Goal: Transaction & Acquisition: Purchase product/service

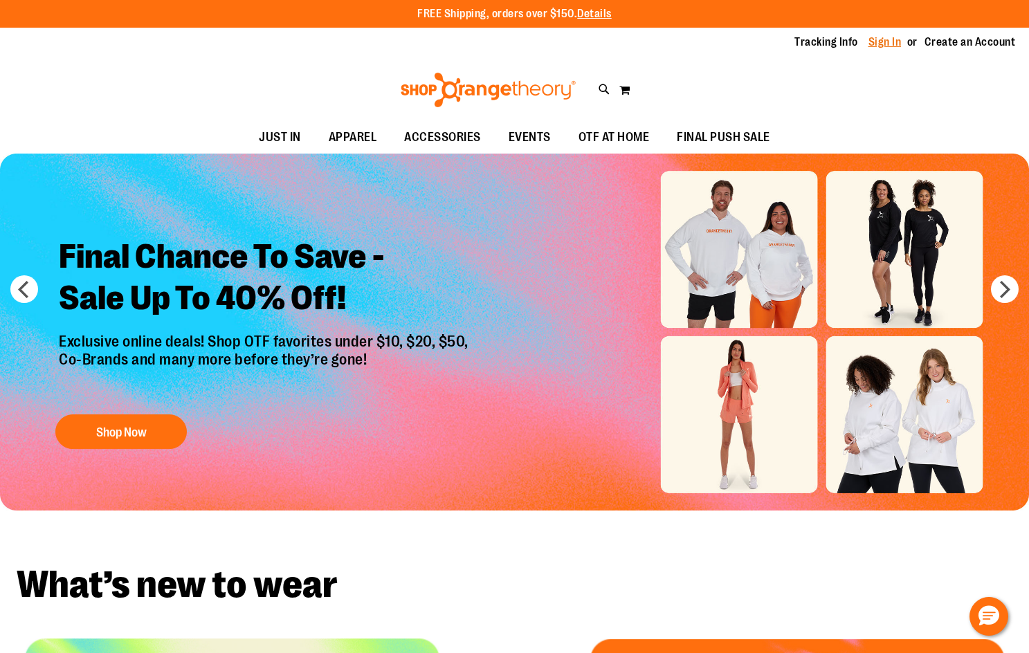
click at [882, 39] on link "Sign In" at bounding box center [884, 42] width 33 height 15
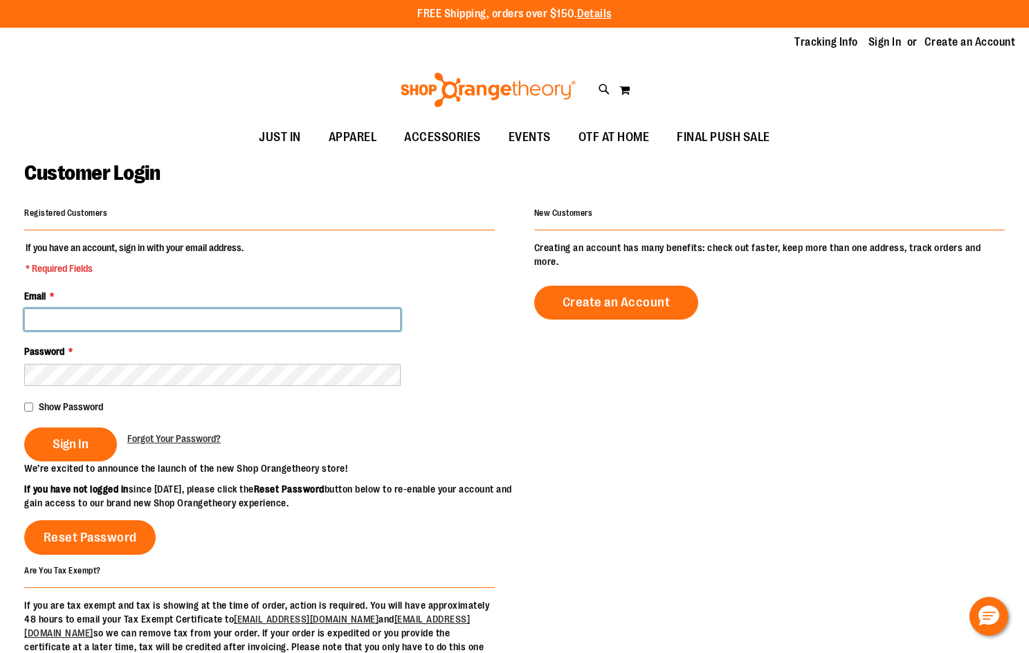
click at [221, 318] on input "Email *" at bounding box center [212, 320] width 376 height 22
type input "**********"
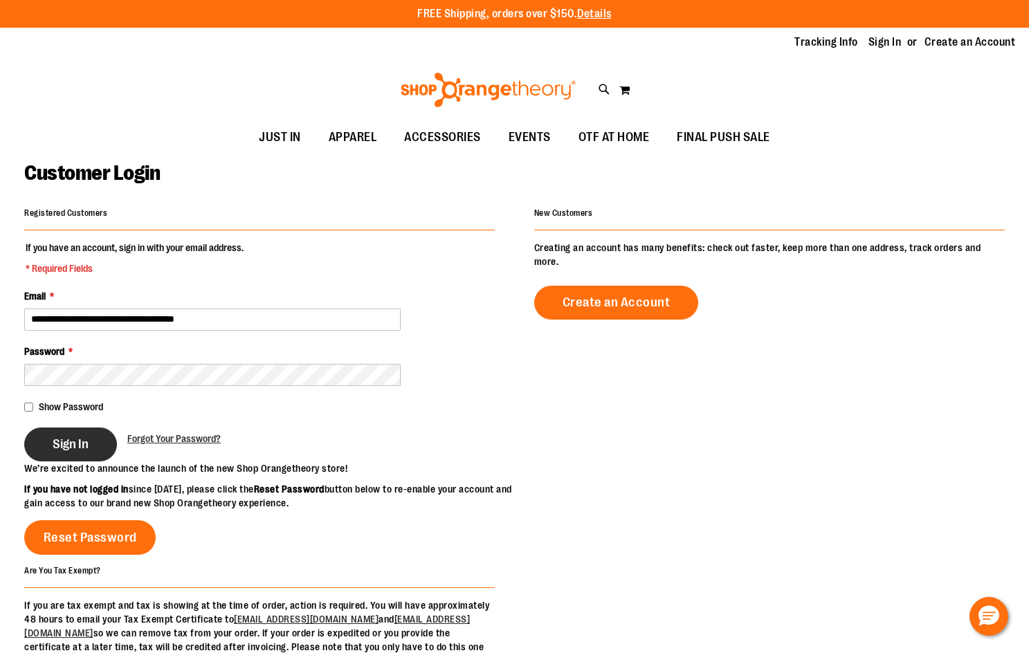
click at [80, 435] on button "Sign In" at bounding box center [70, 445] width 93 height 34
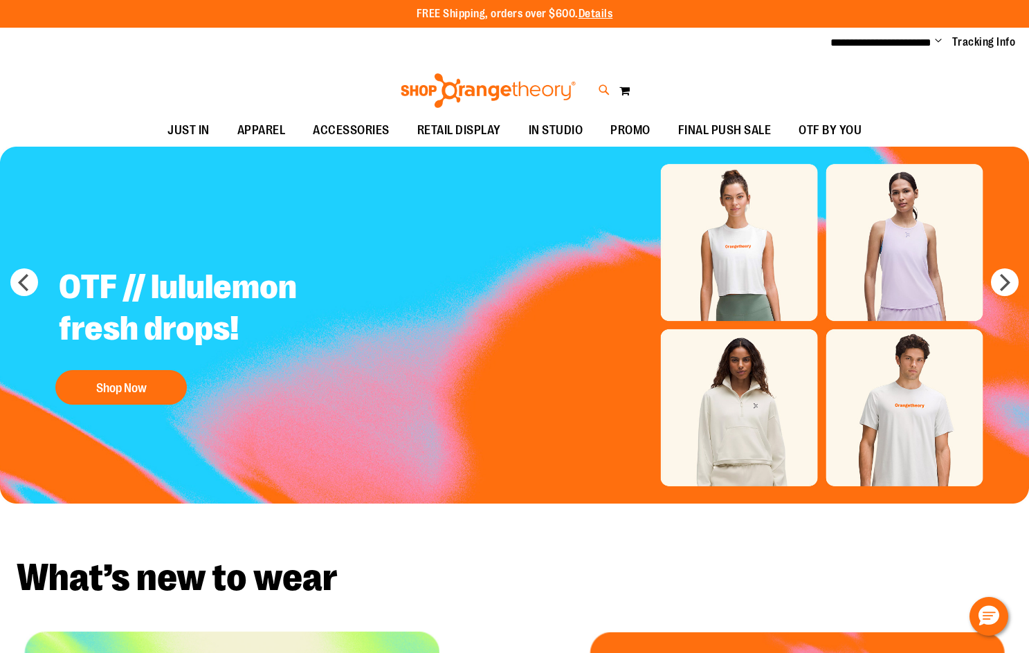
click at [600, 86] on icon at bounding box center [604, 90] width 12 height 16
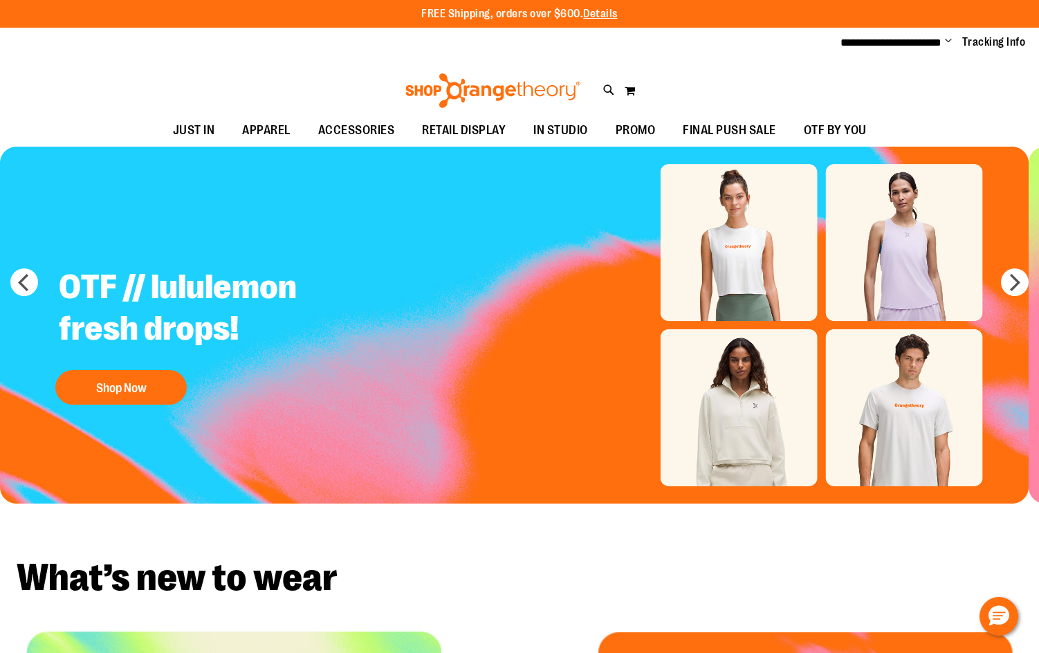
type input "*********"
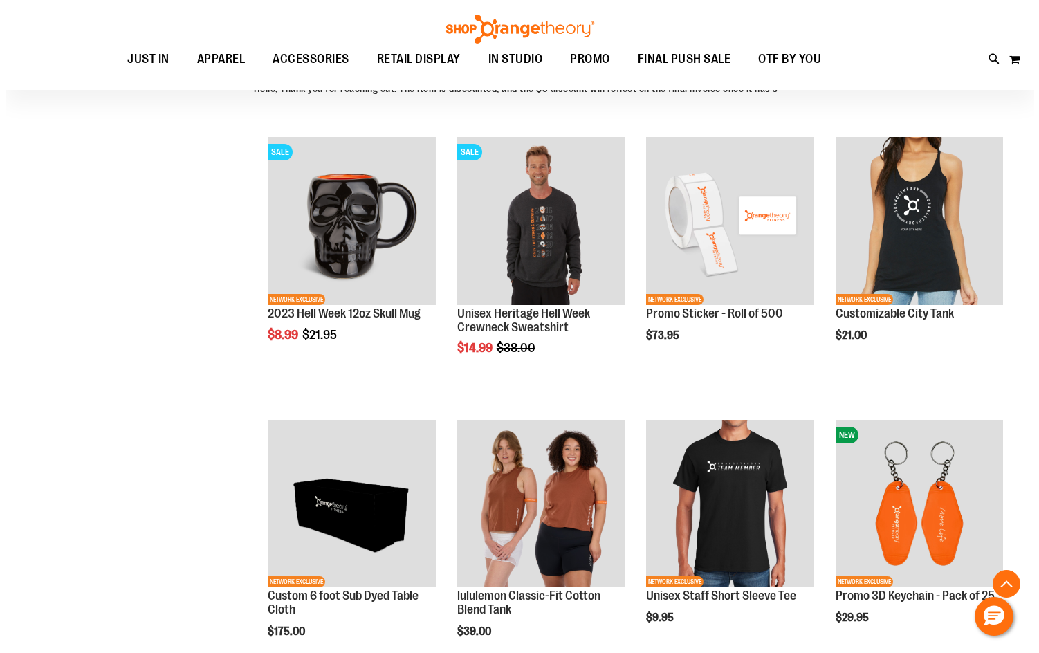
scroll to position [414, 0]
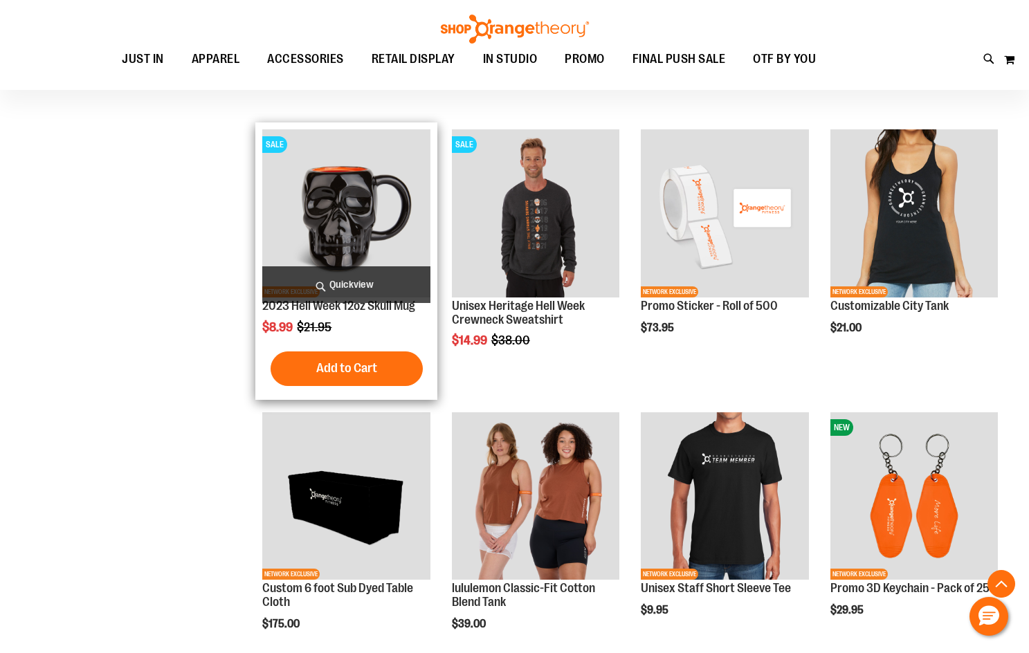
click at [341, 268] on span "Quickview" at bounding box center [345, 284] width 167 height 37
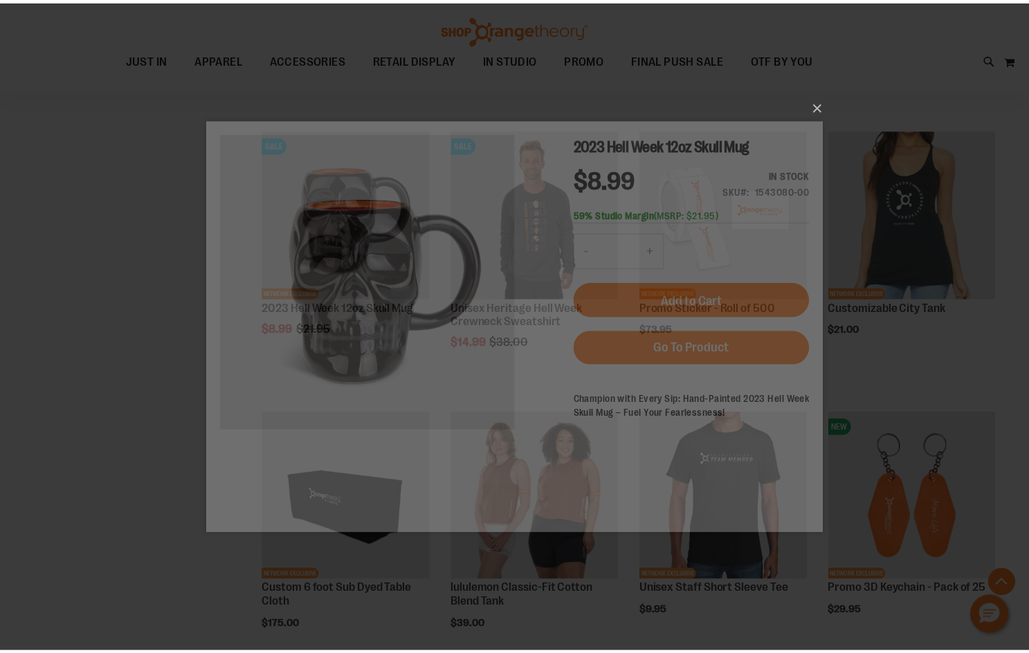
scroll to position [0, 0]
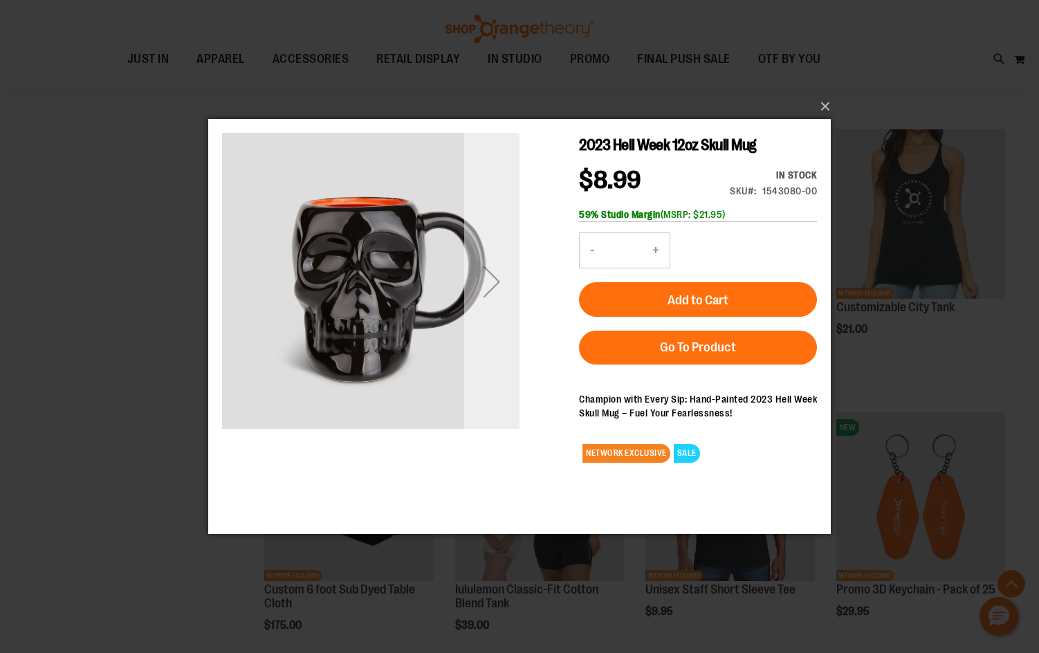
click at [491, 272] on div "Next" at bounding box center [491, 281] width 55 height 55
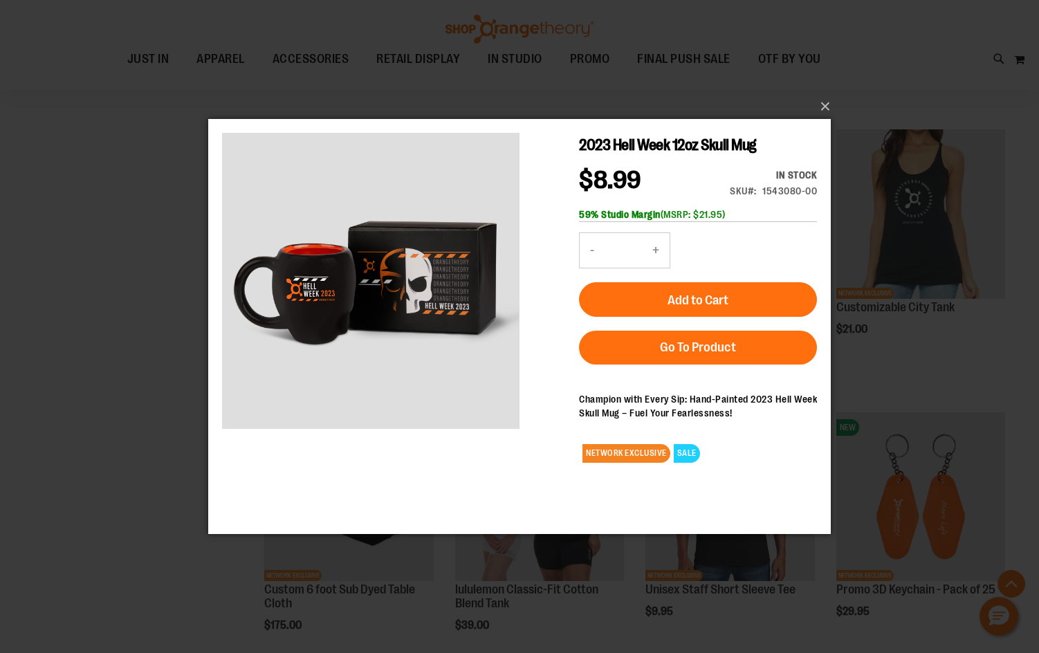
click at [100, 337] on div "×" at bounding box center [519, 326] width 1039 height 653
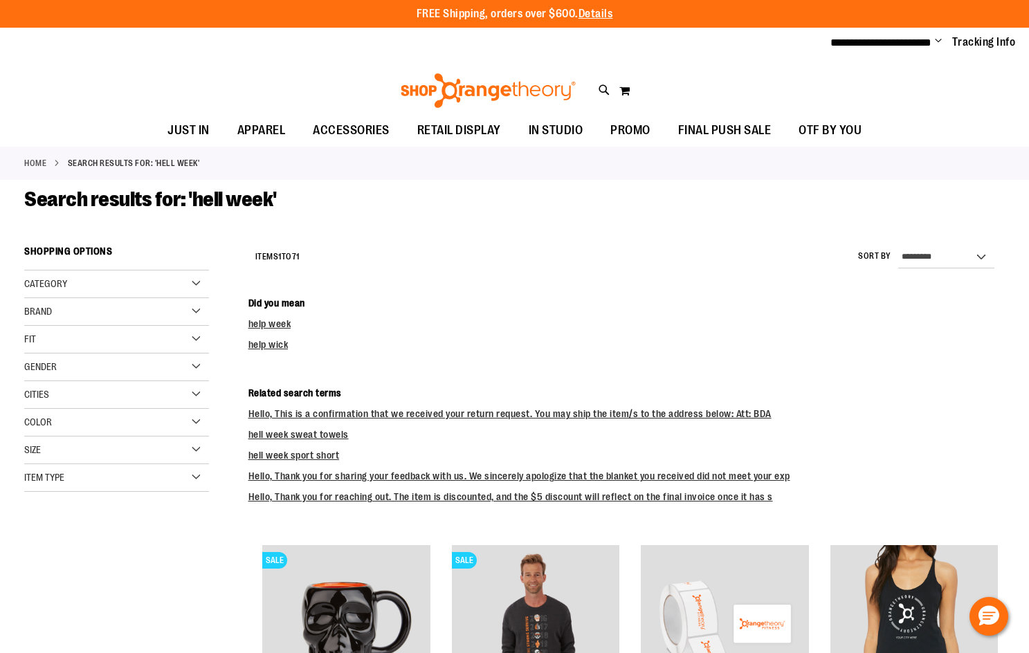
click at [480, 87] on img at bounding box center [487, 90] width 179 height 35
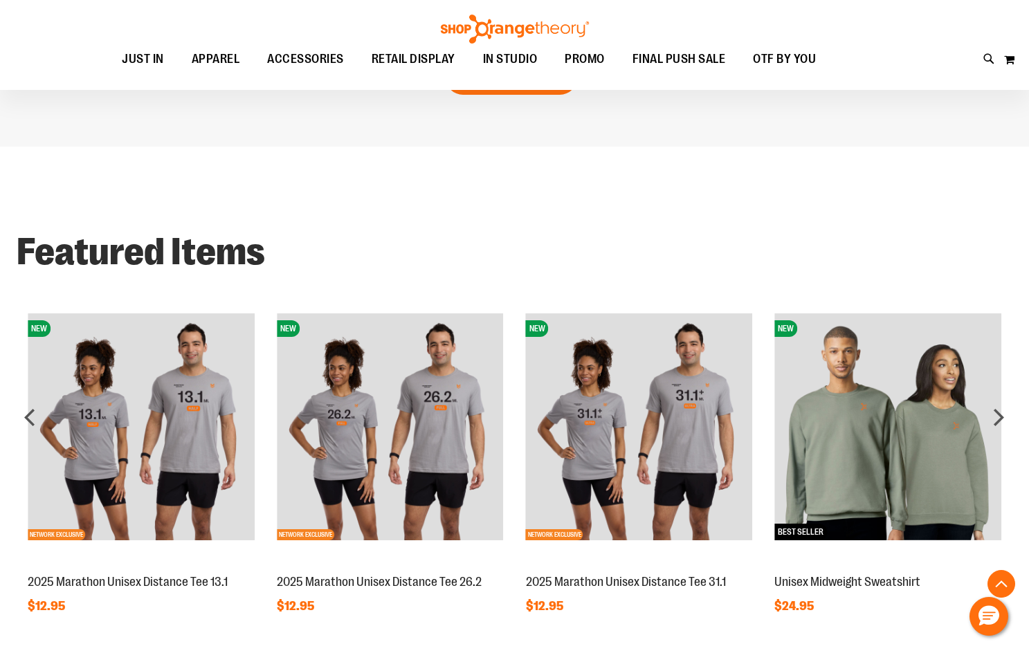
scroll to position [1177, 0]
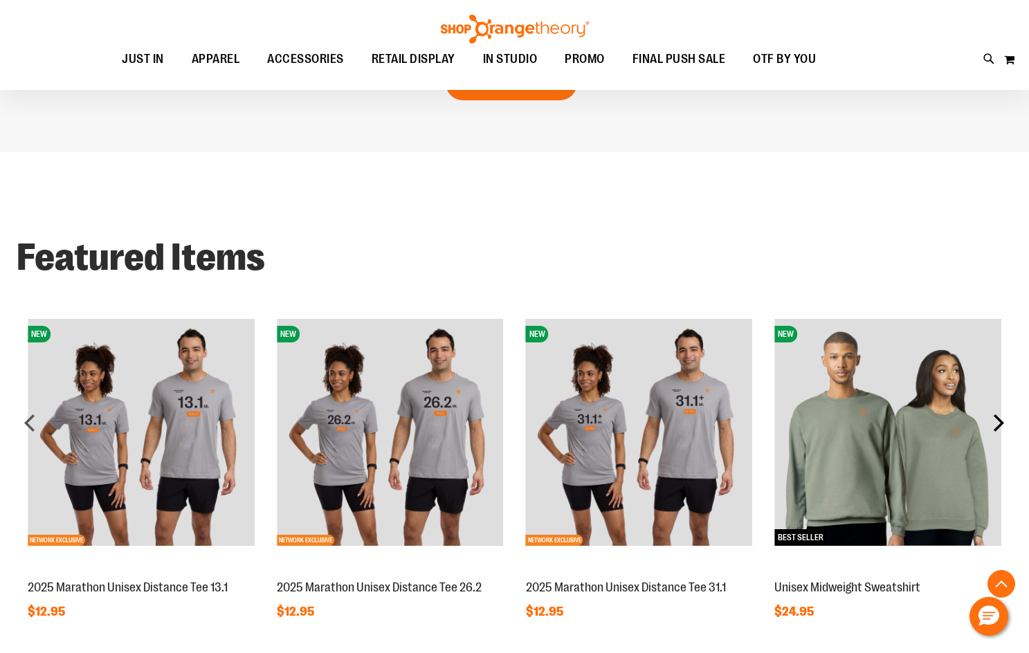
click at [988, 423] on div "next" at bounding box center [998, 423] width 28 height 28
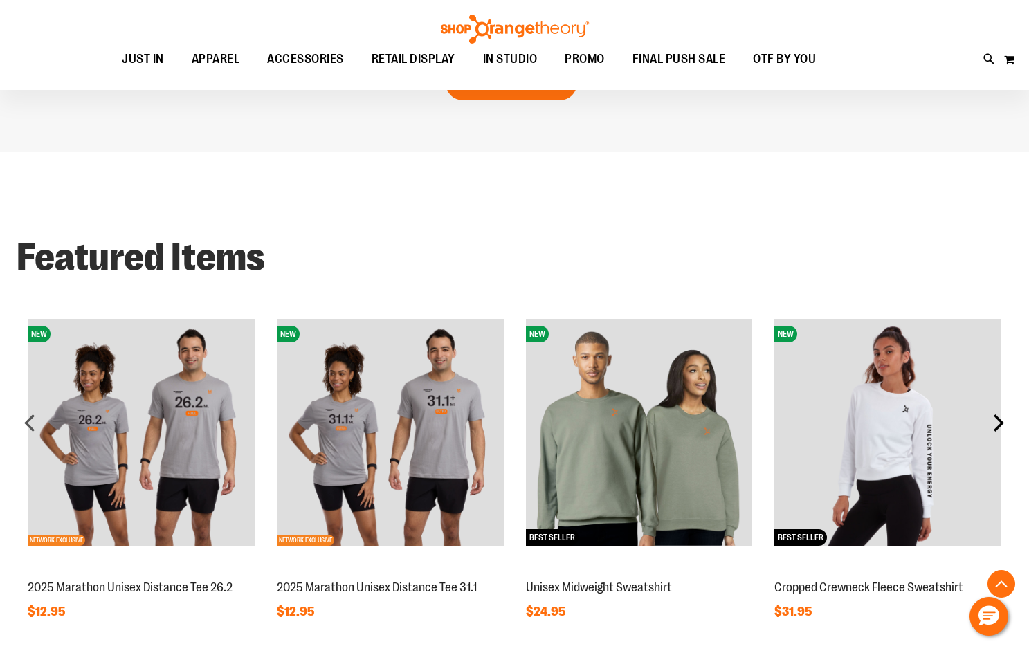
click at [988, 423] on div "next" at bounding box center [998, 423] width 28 height 28
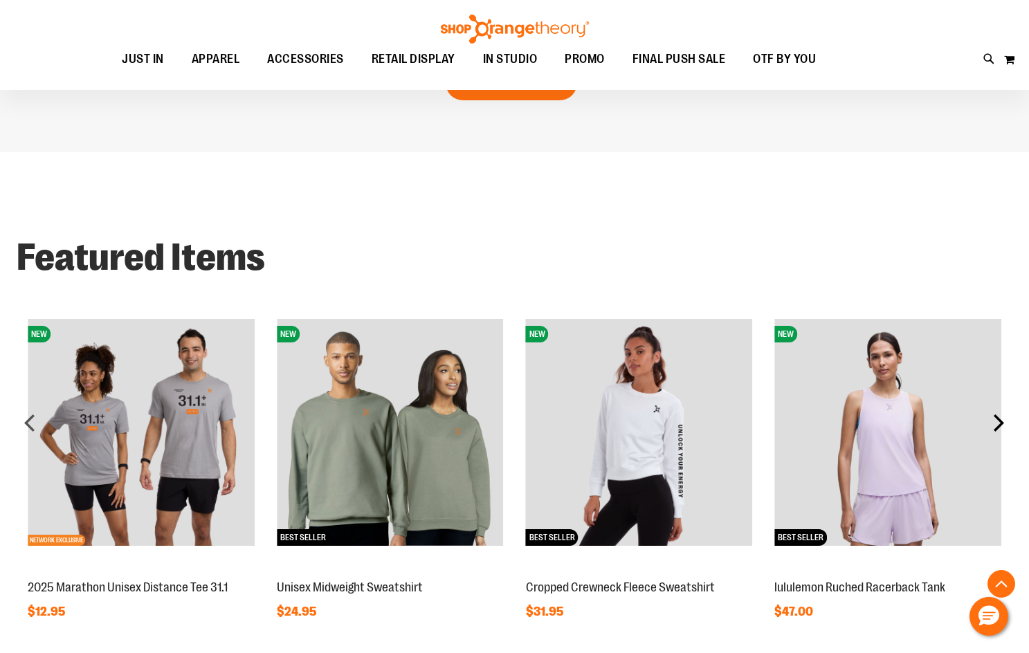
click at [988, 423] on div "next" at bounding box center [998, 423] width 28 height 28
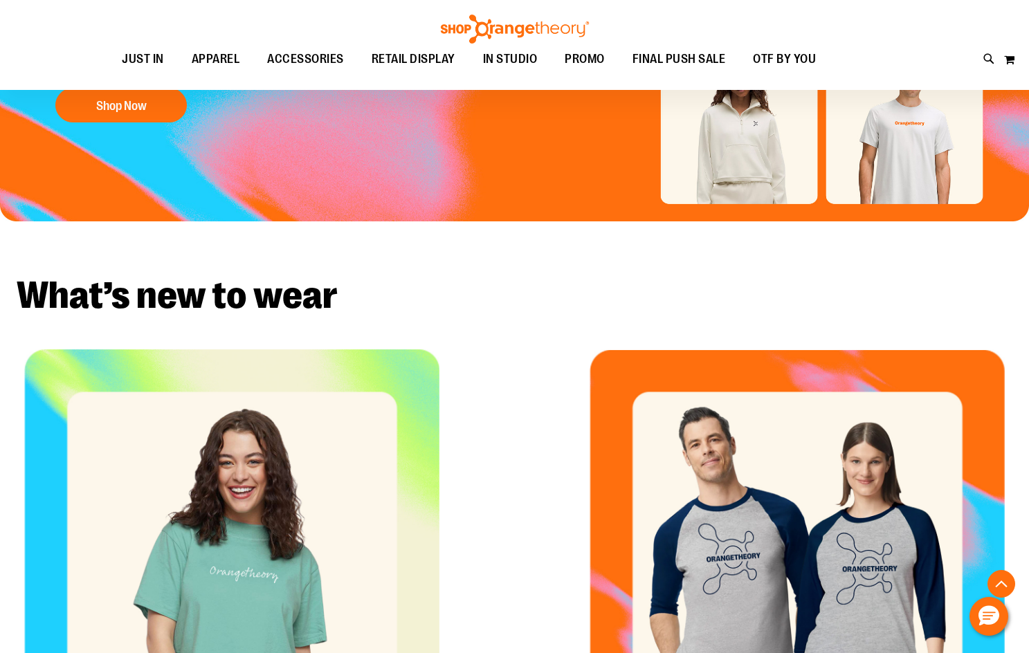
scroll to position [277, 0]
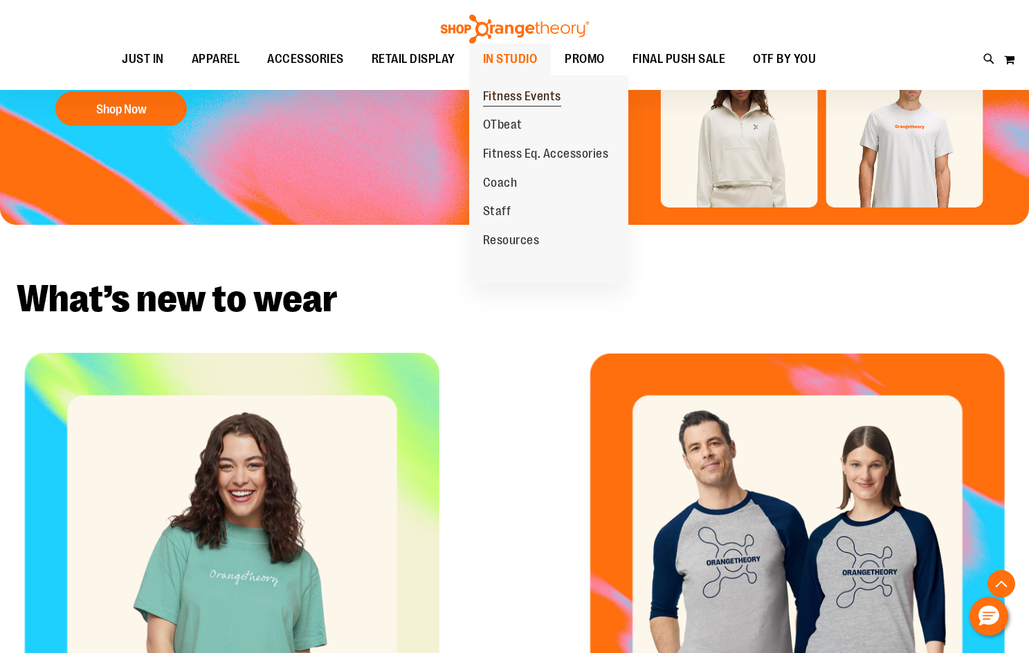
click at [510, 98] on span "Fitness Events" at bounding box center [522, 97] width 78 height 17
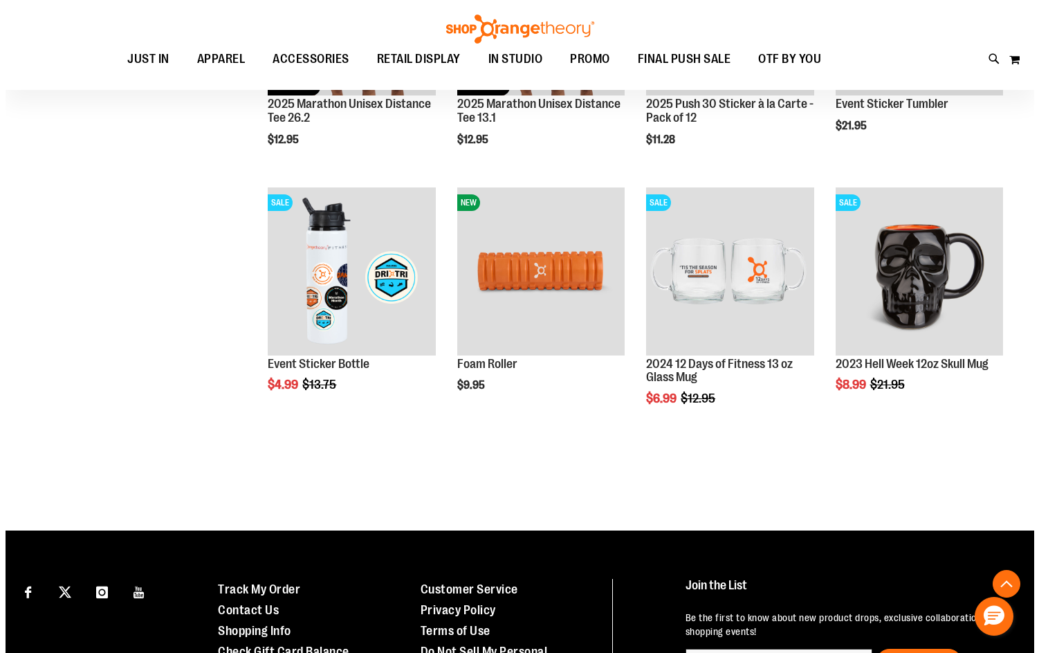
scroll to position [622, 0]
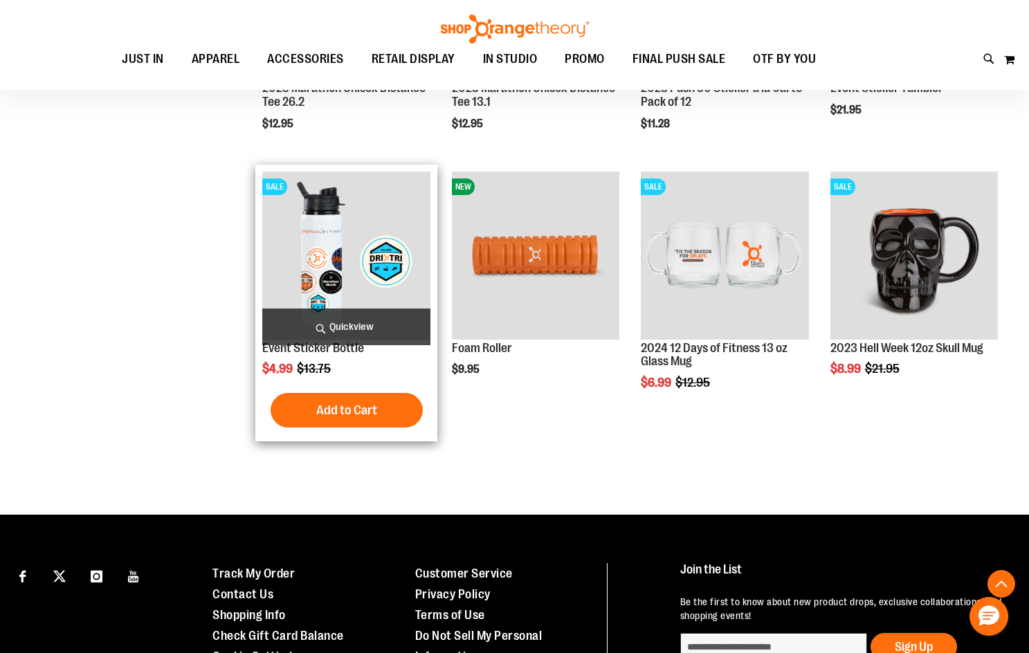
click at [346, 317] on span "Quickview" at bounding box center [345, 327] width 167 height 37
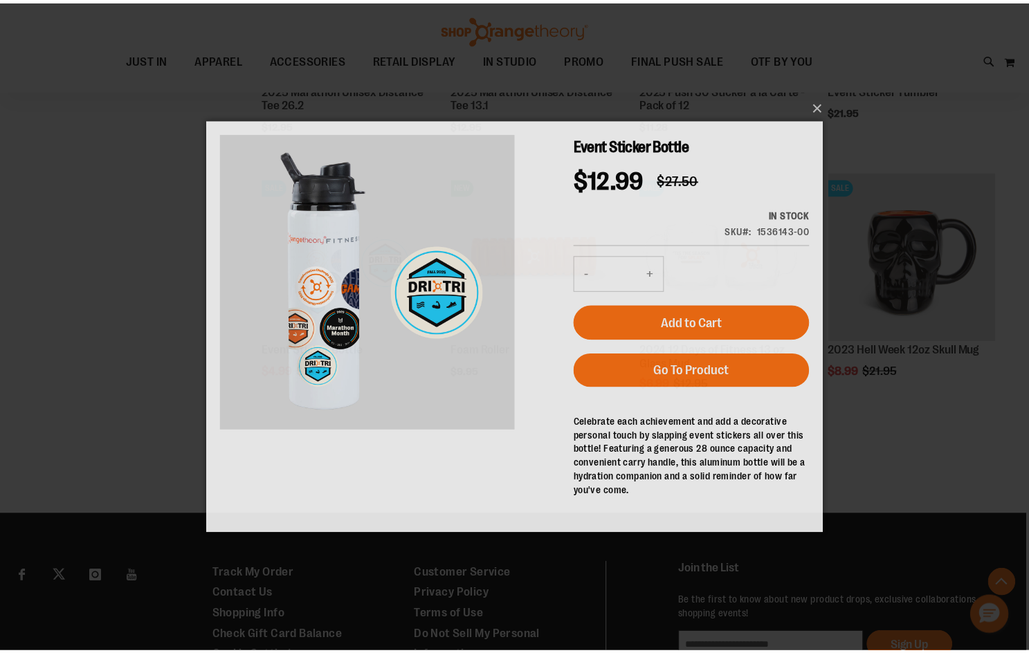
scroll to position [0, 0]
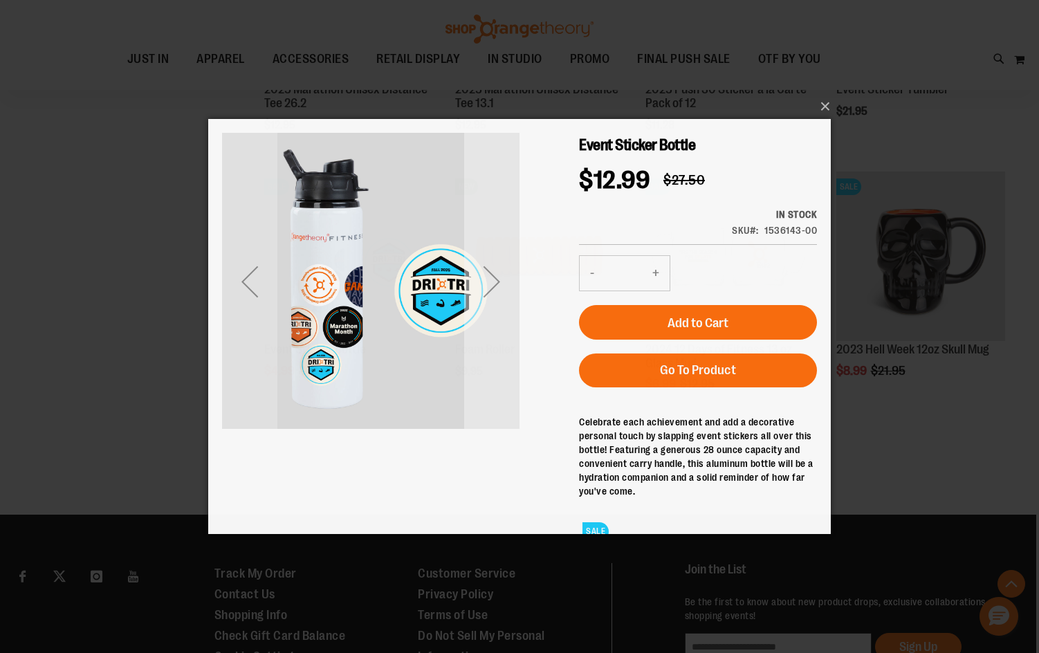
click at [502, 302] on div "Next" at bounding box center [491, 281] width 55 height 55
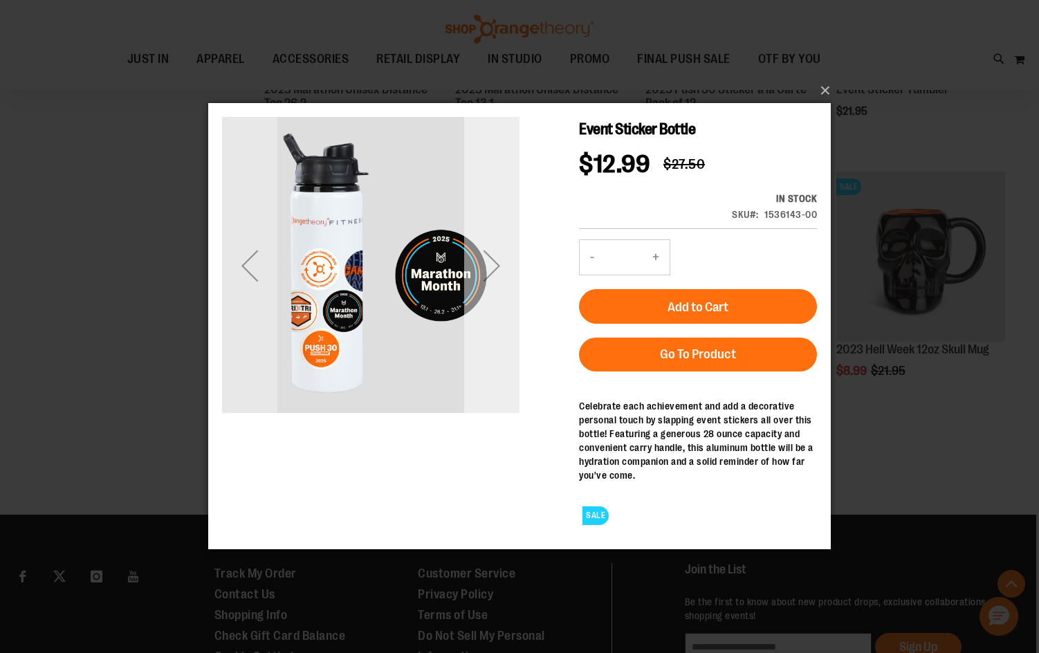
click at [482, 314] on div "Next" at bounding box center [491, 265] width 55 height 297
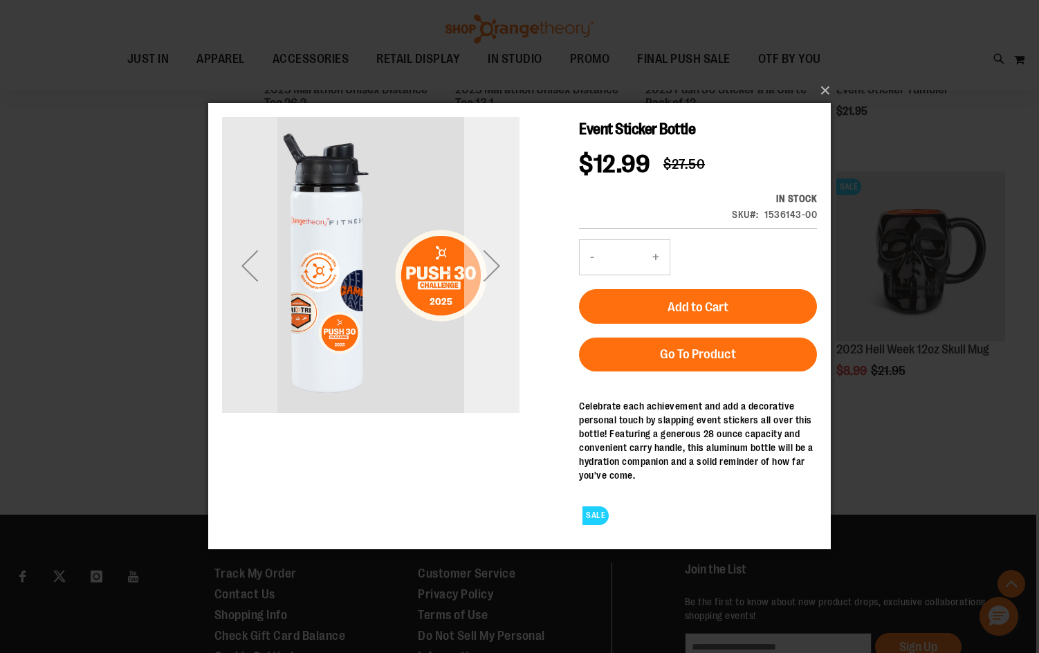
click at [482, 314] on div "Next" at bounding box center [491, 265] width 55 height 297
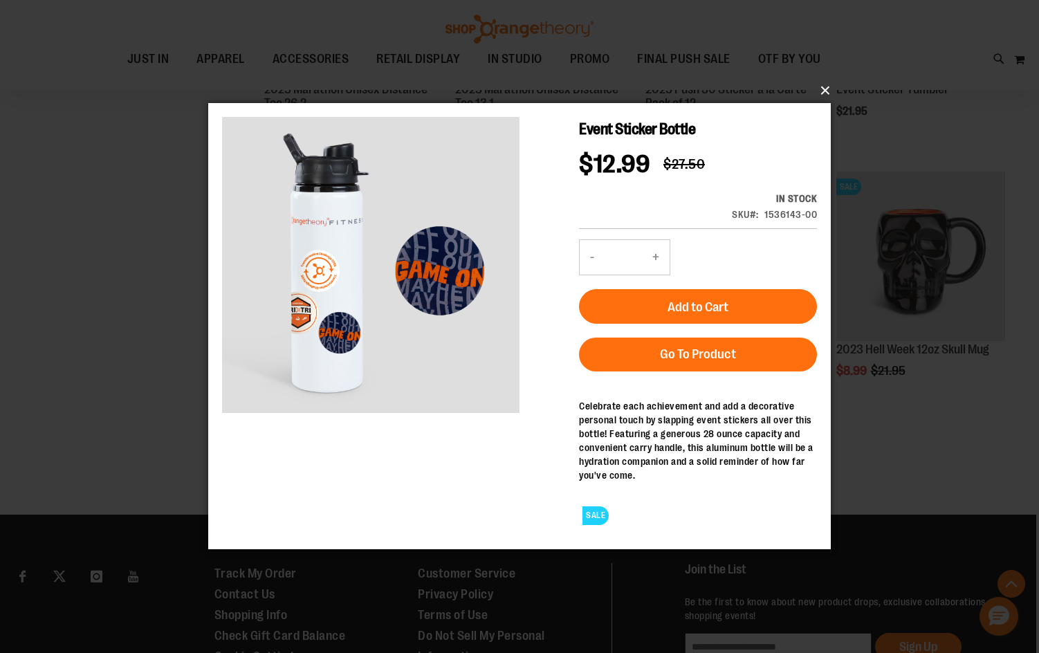
click at [825, 90] on button "×" at bounding box center [523, 90] width 623 height 30
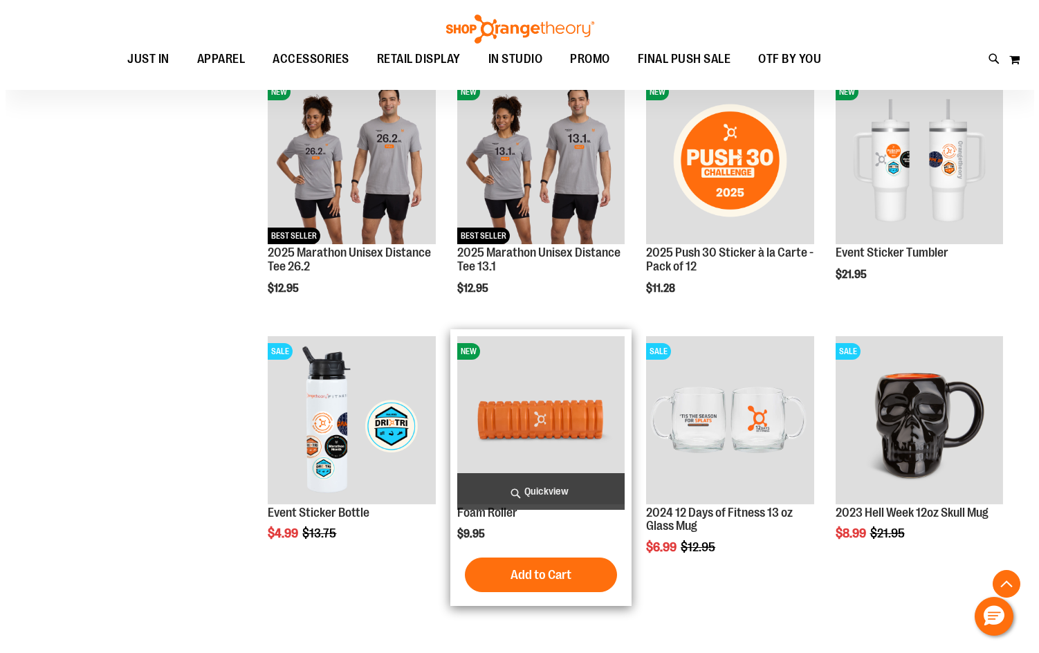
scroll to position [549, 0]
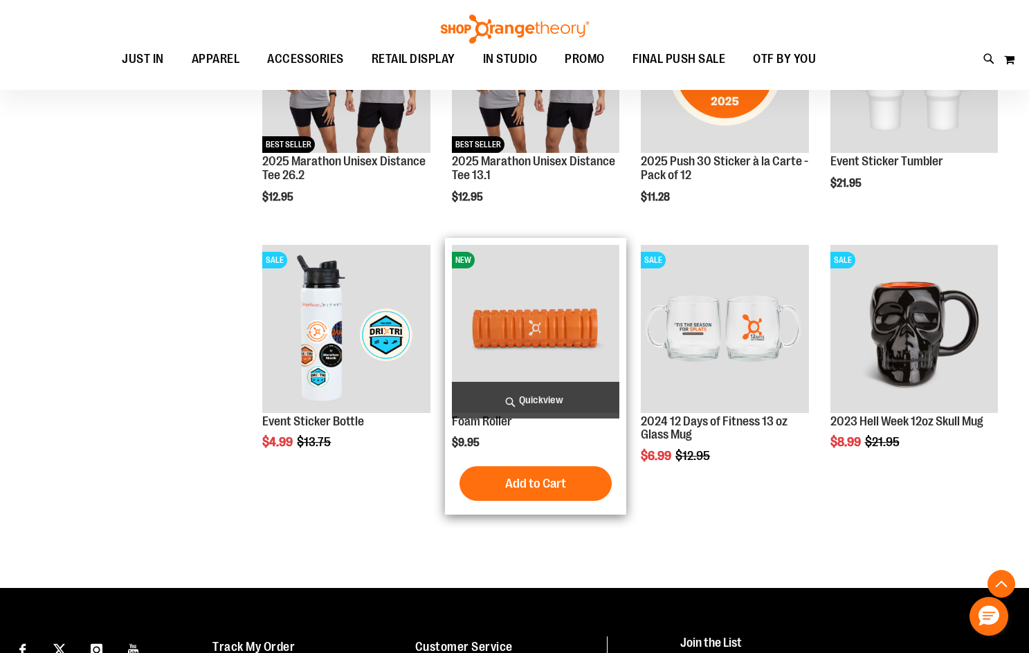
click at [575, 392] on span "Quickview" at bounding box center [535, 400] width 167 height 37
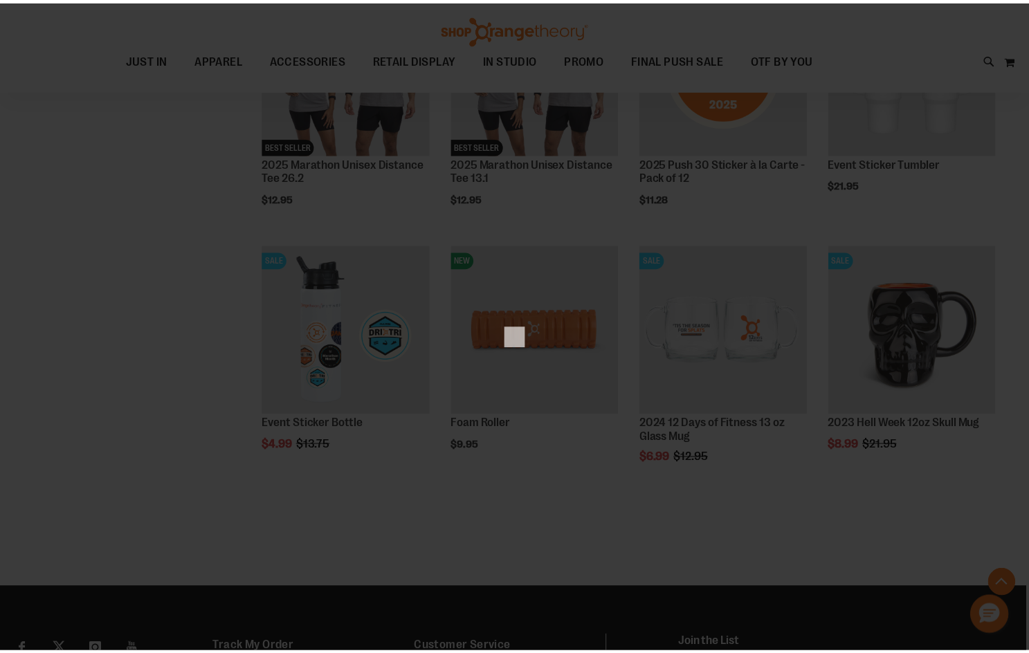
scroll to position [0, 0]
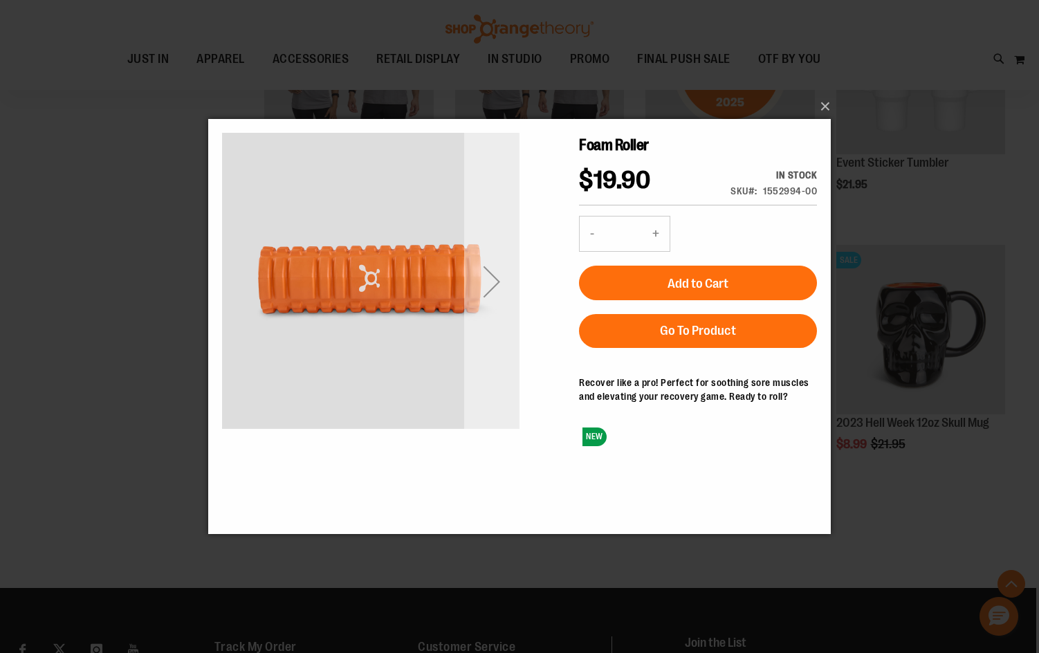
click at [486, 289] on div "Next" at bounding box center [491, 281] width 55 height 55
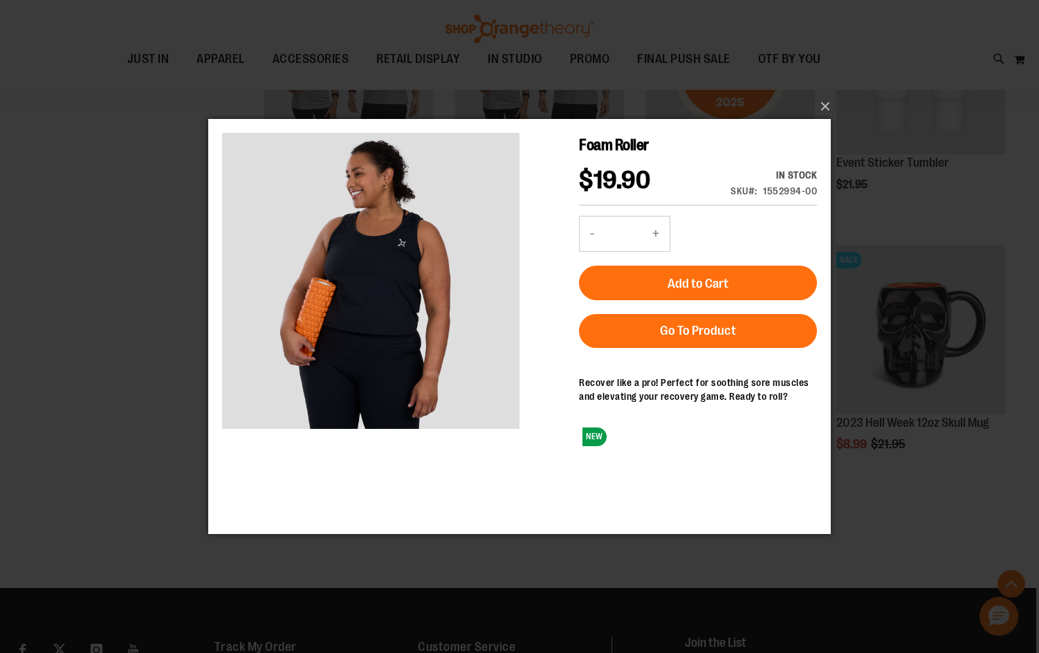
click at [143, 288] on div "×" at bounding box center [519, 326] width 1039 height 653
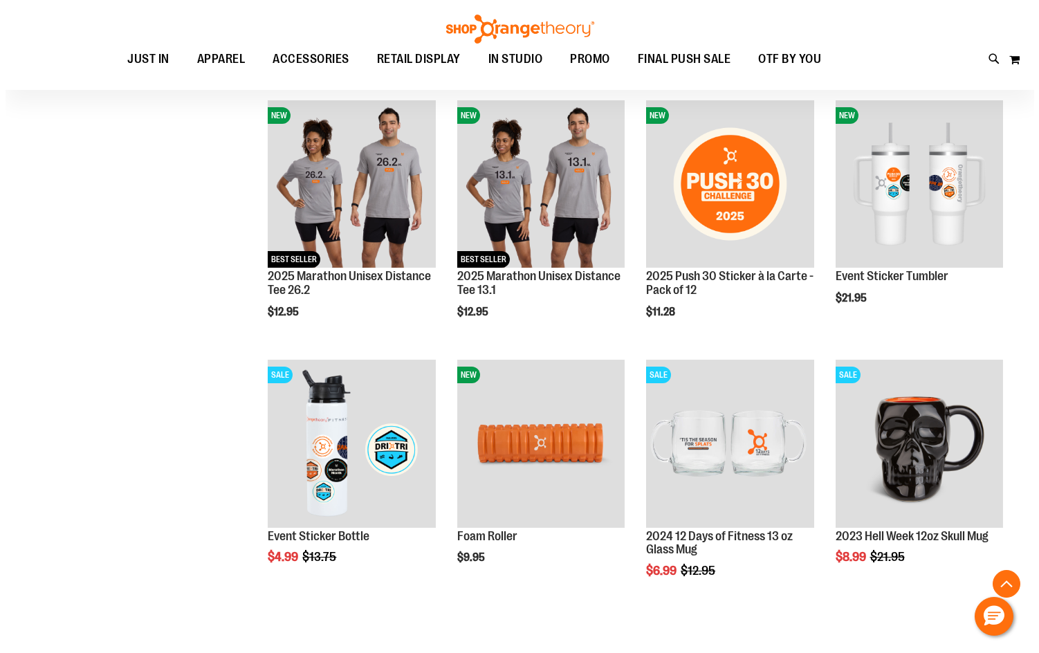
scroll to position [410, 0]
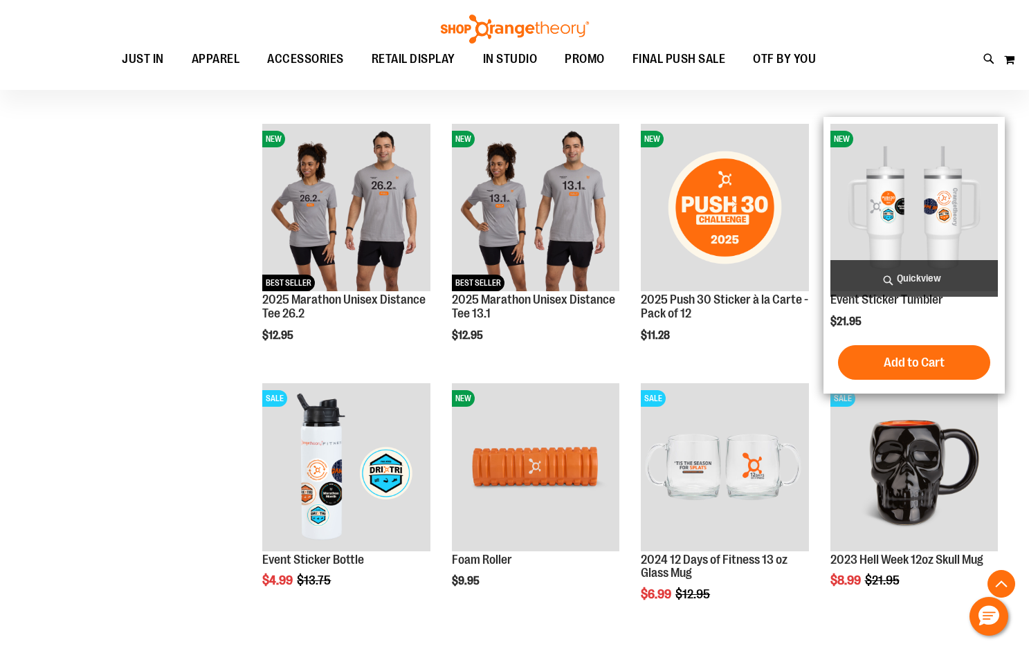
click at [912, 276] on span "Quickview" at bounding box center [913, 278] width 167 height 37
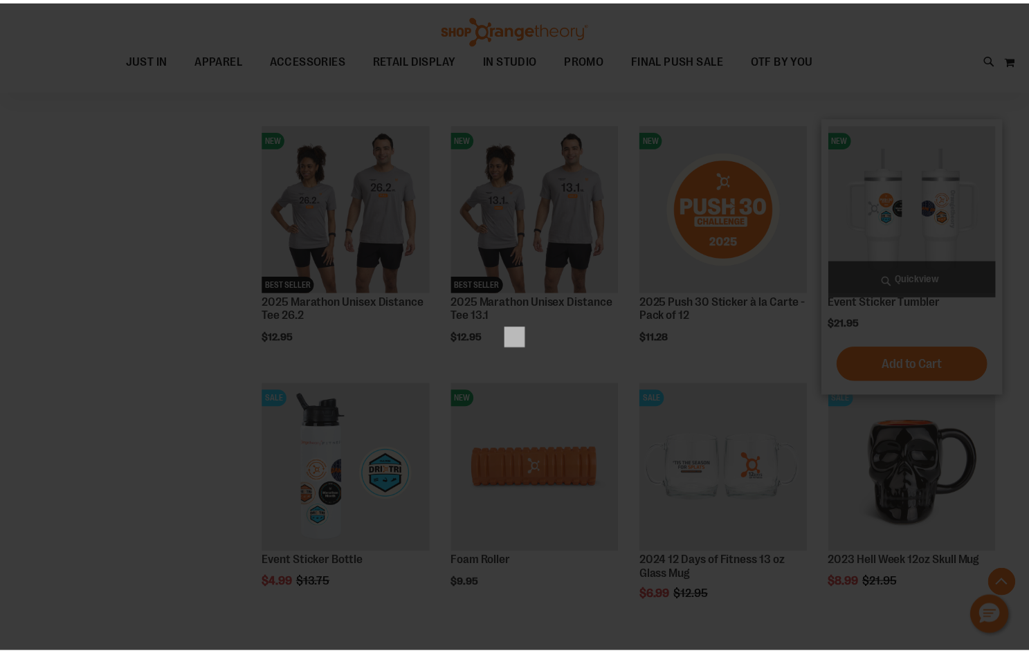
scroll to position [0, 0]
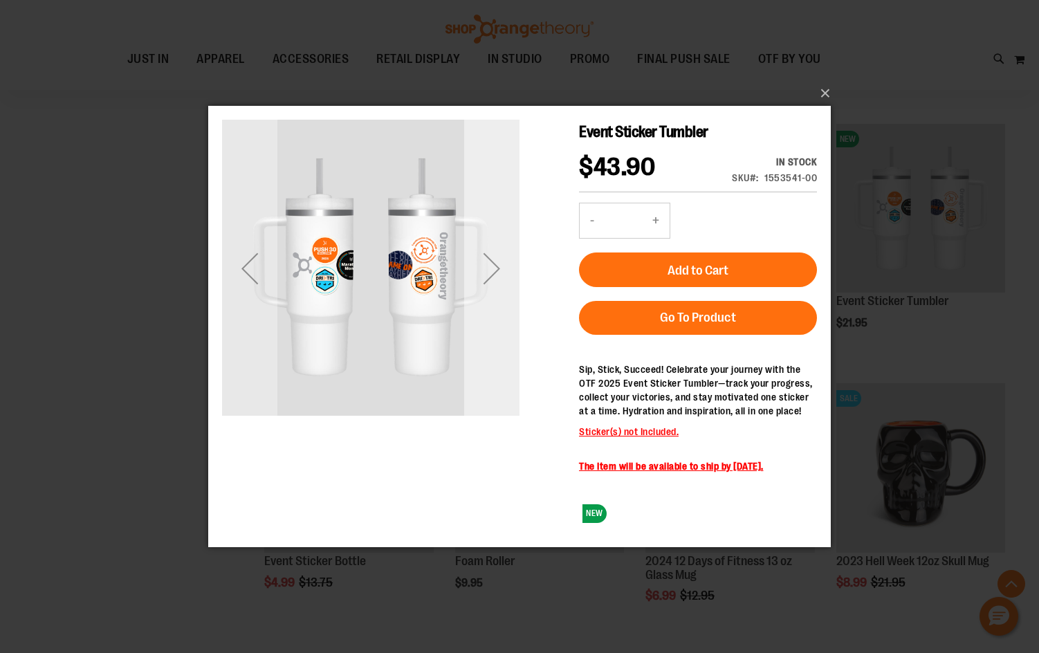
click at [496, 271] on div "Next" at bounding box center [491, 267] width 55 height 55
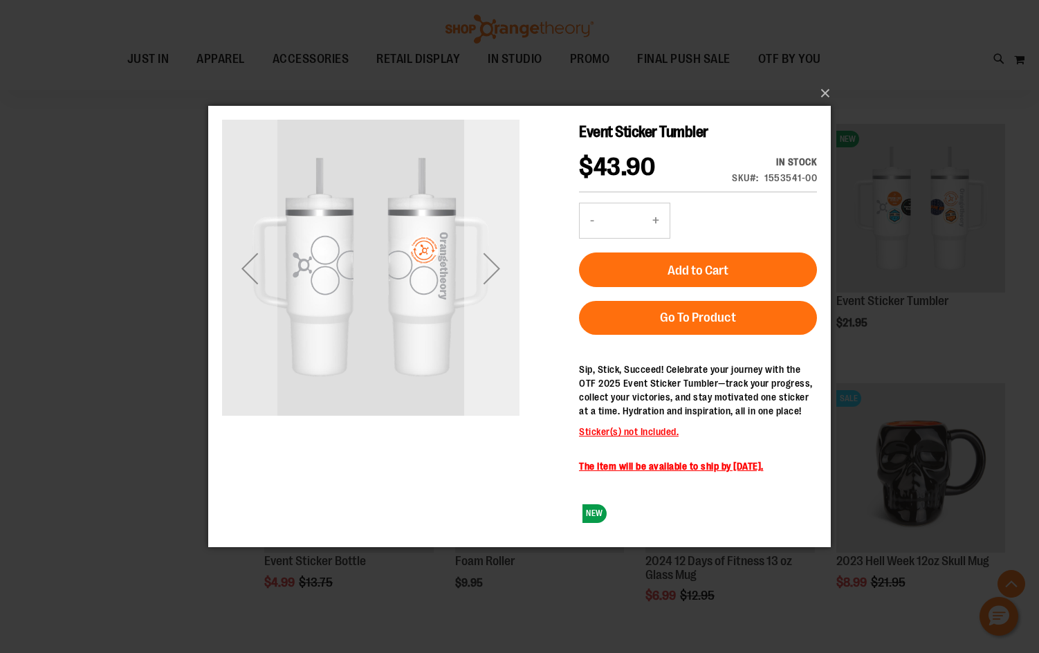
click at [496, 271] on div "Next" at bounding box center [491, 267] width 55 height 55
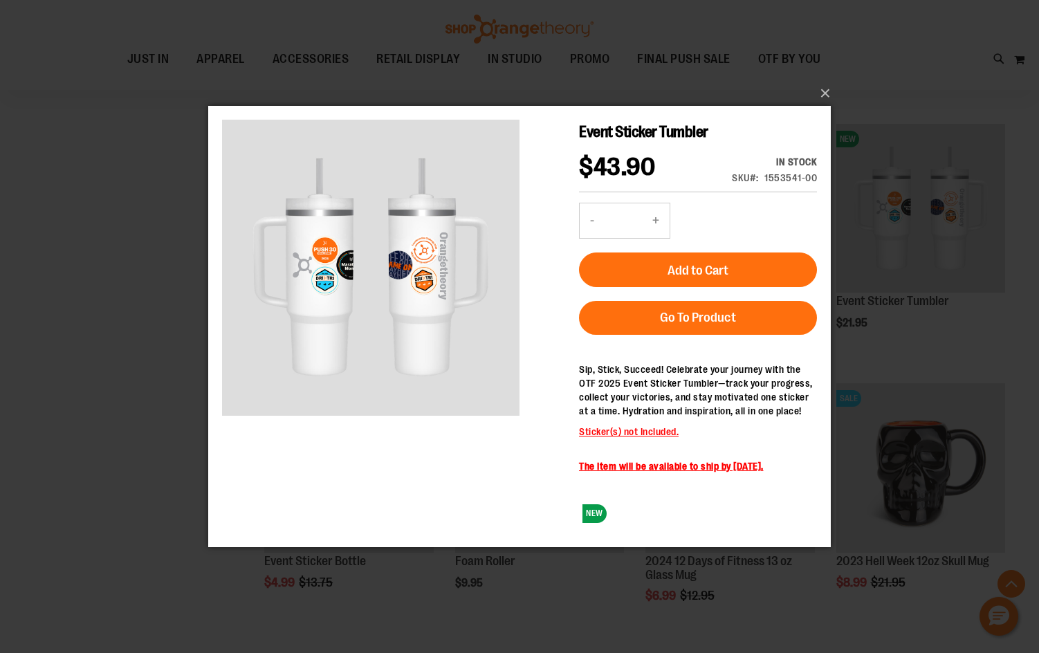
click at [145, 302] on div "×" at bounding box center [519, 326] width 1039 height 653
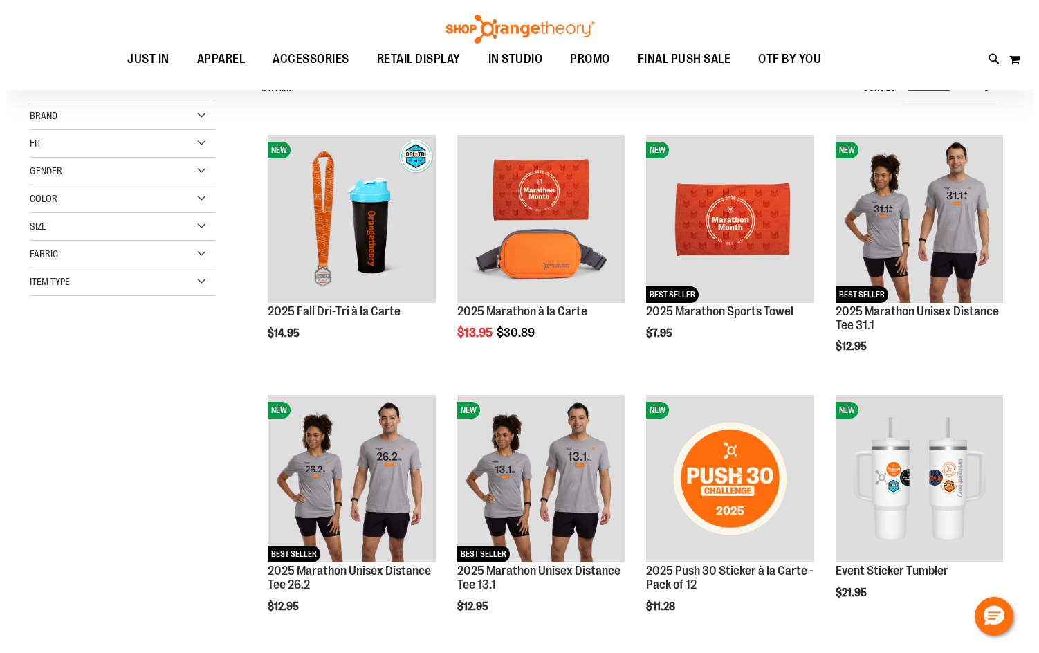
scroll to position [134, 0]
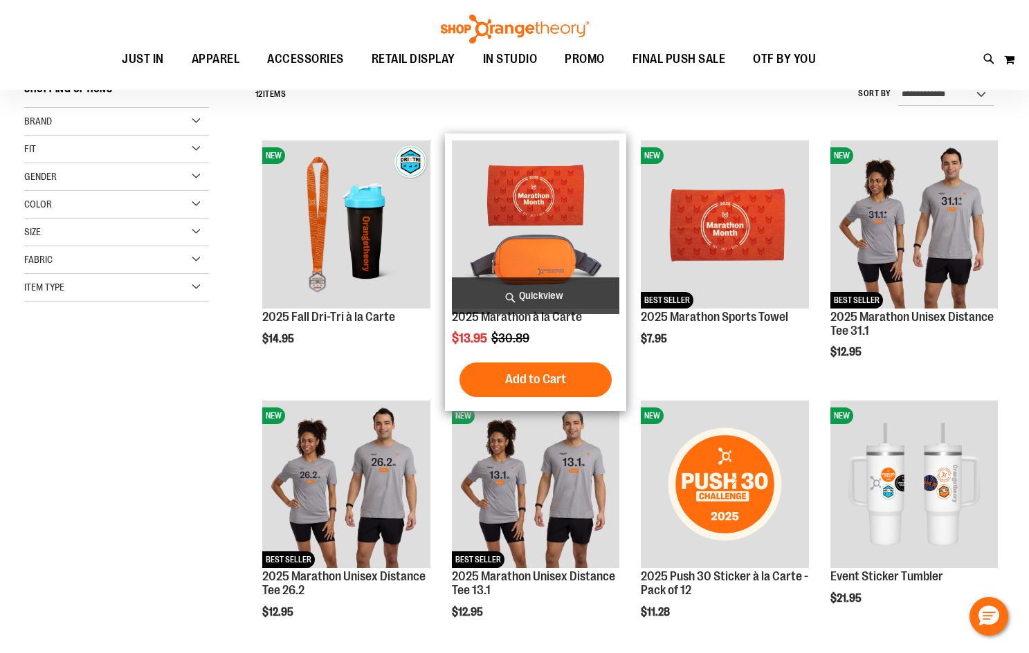
click at [526, 302] on span "Quickview" at bounding box center [535, 295] width 167 height 37
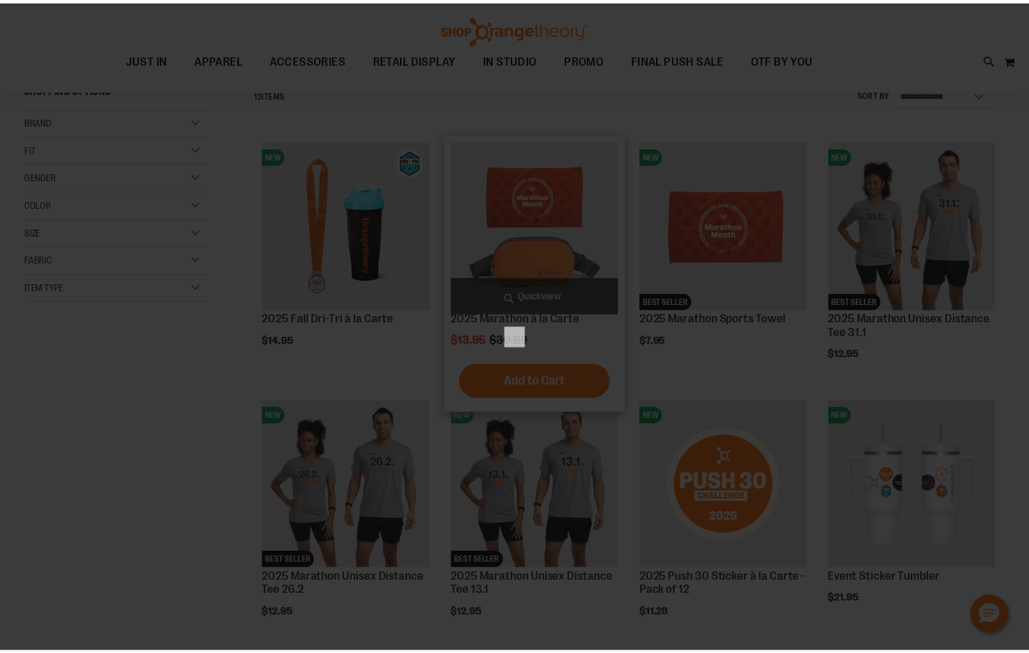
scroll to position [0, 0]
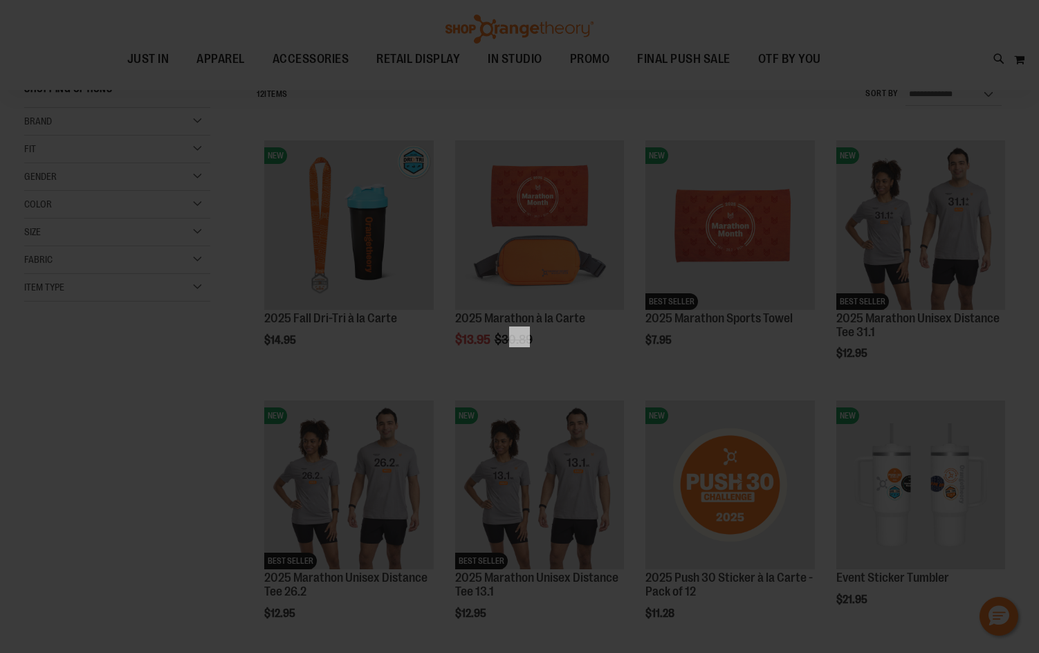
click at [156, 327] on div "×" at bounding box center [519, 326] width 1039 height 653
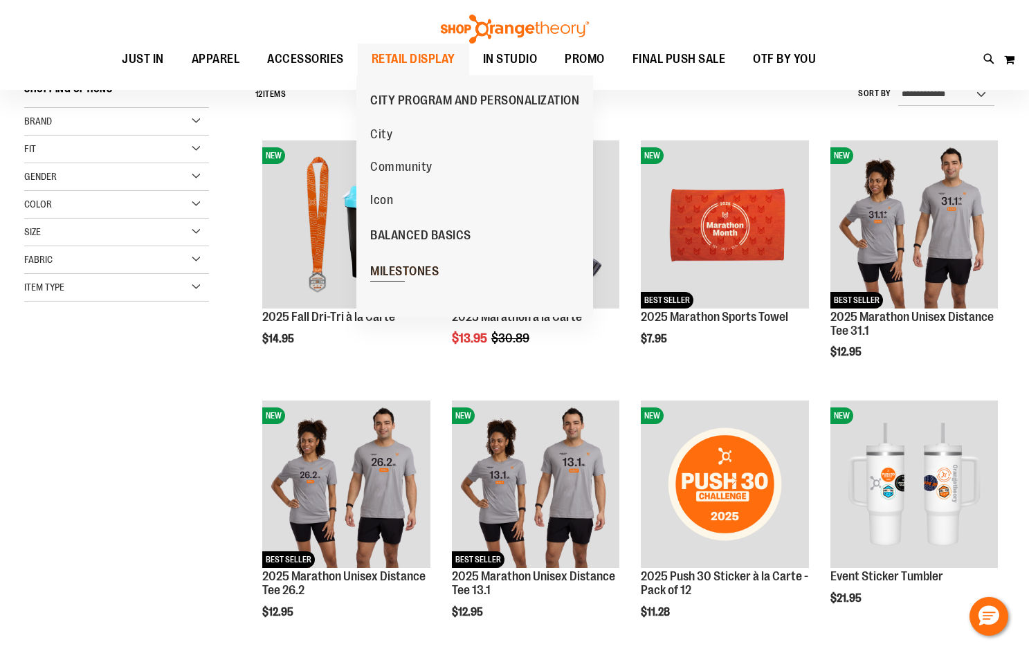
click at [450, 275] on link "MILESTONES" at bounding box center [404, 271] width 96 height 36
